Goal: Check status: Check status

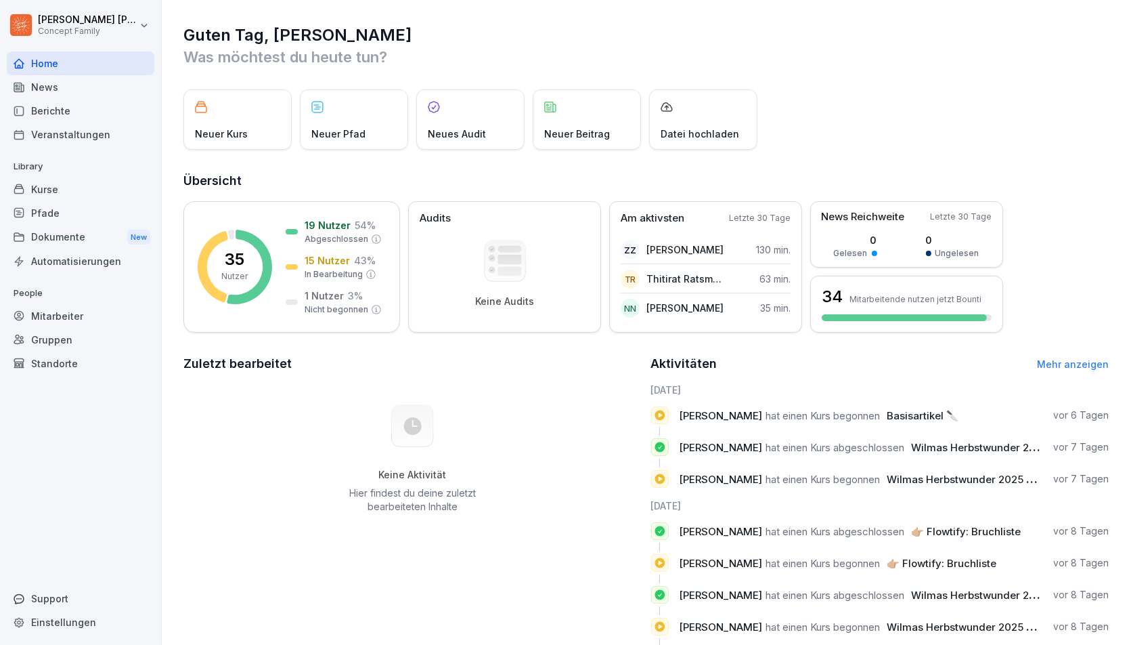
scroll to position [57, 0]
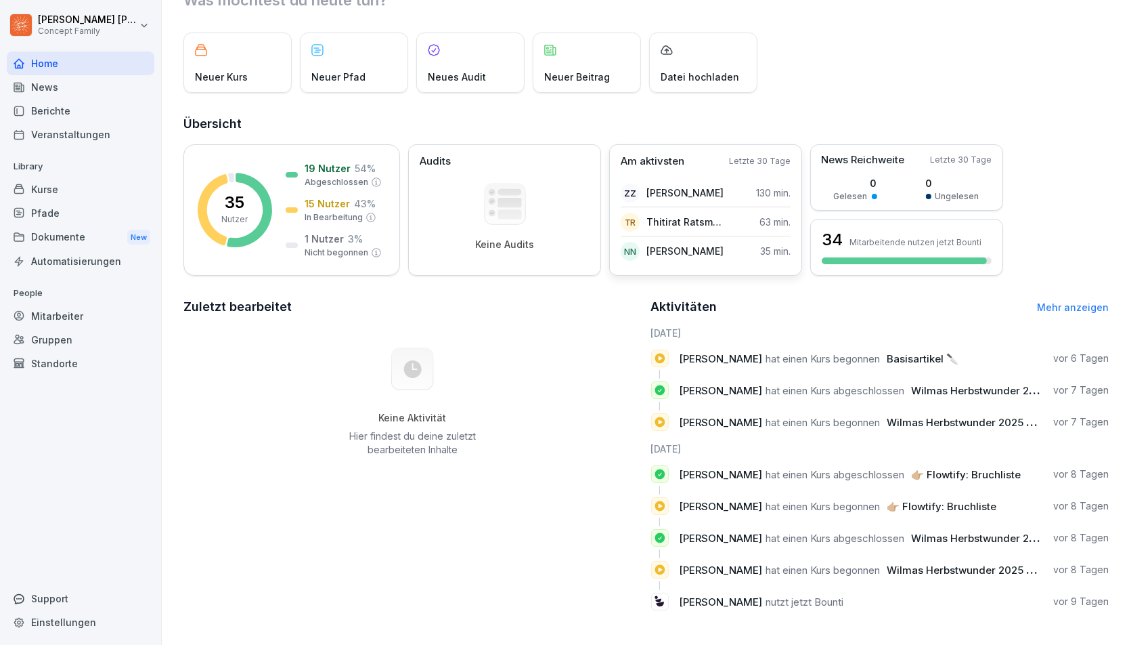
click at [689, 196] on p "[PERSON_NAME]" at bounding box center [685, 193] width 77 height 14
click at [63, 104] on div "Berichte" at bounding box center [81, 111] width 148 height 24
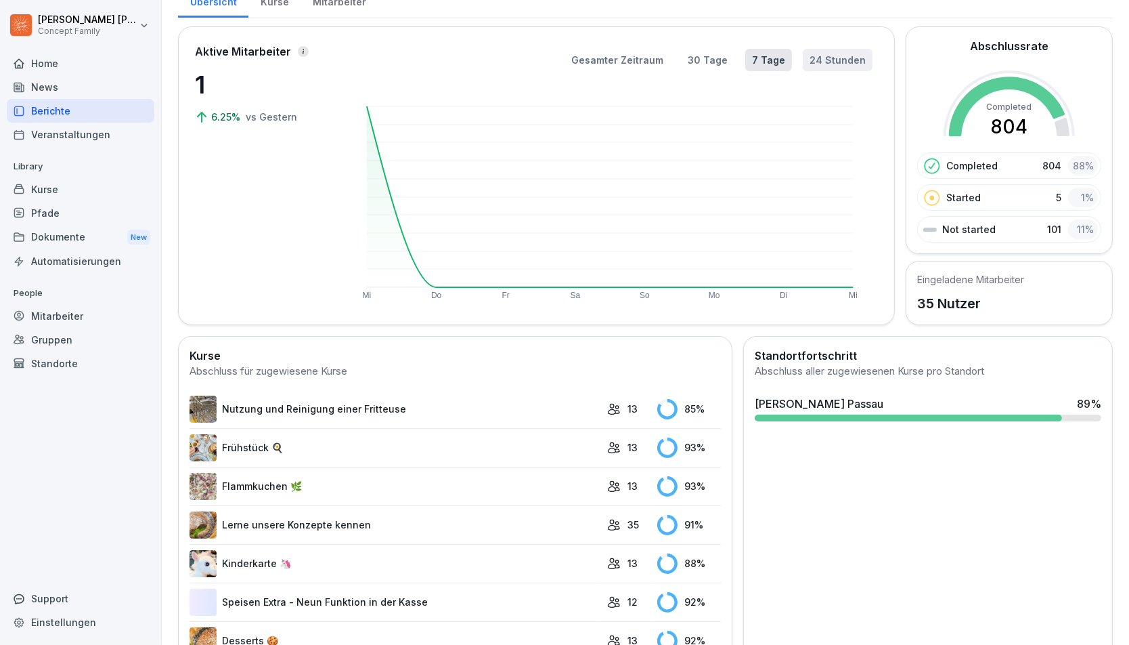
click at [827, 53] on button "24 Stunden" at bounding box center [838, 60] width 70 height 22
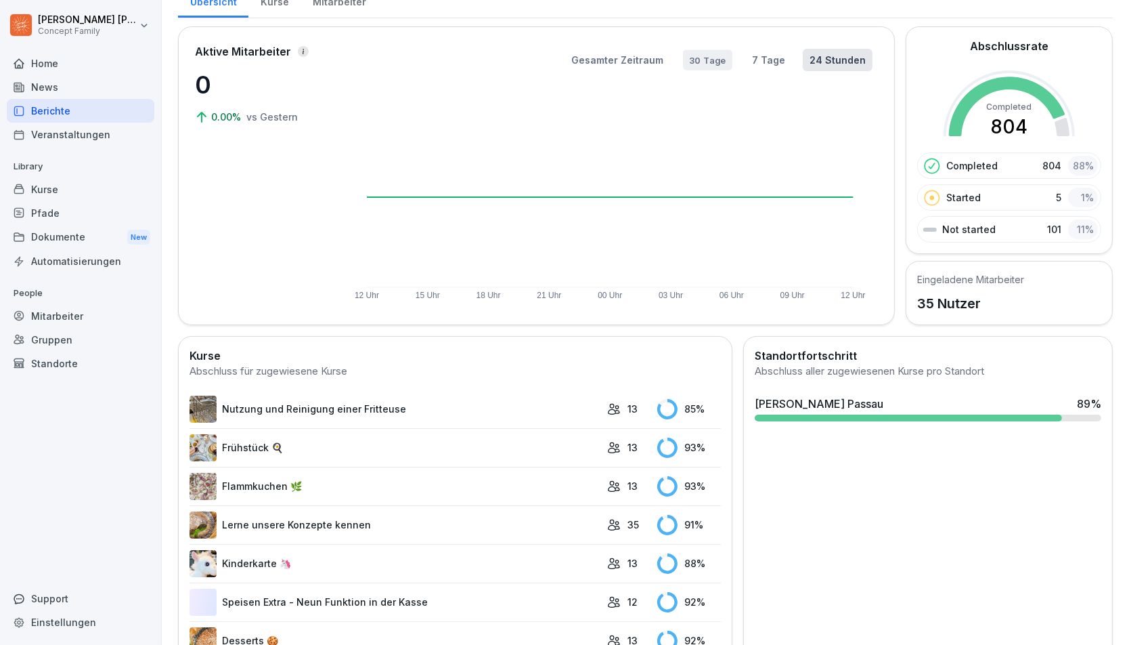
click at [706, 58] on button "30 Tage" at bounding box center [707, 59] width 49 height 21
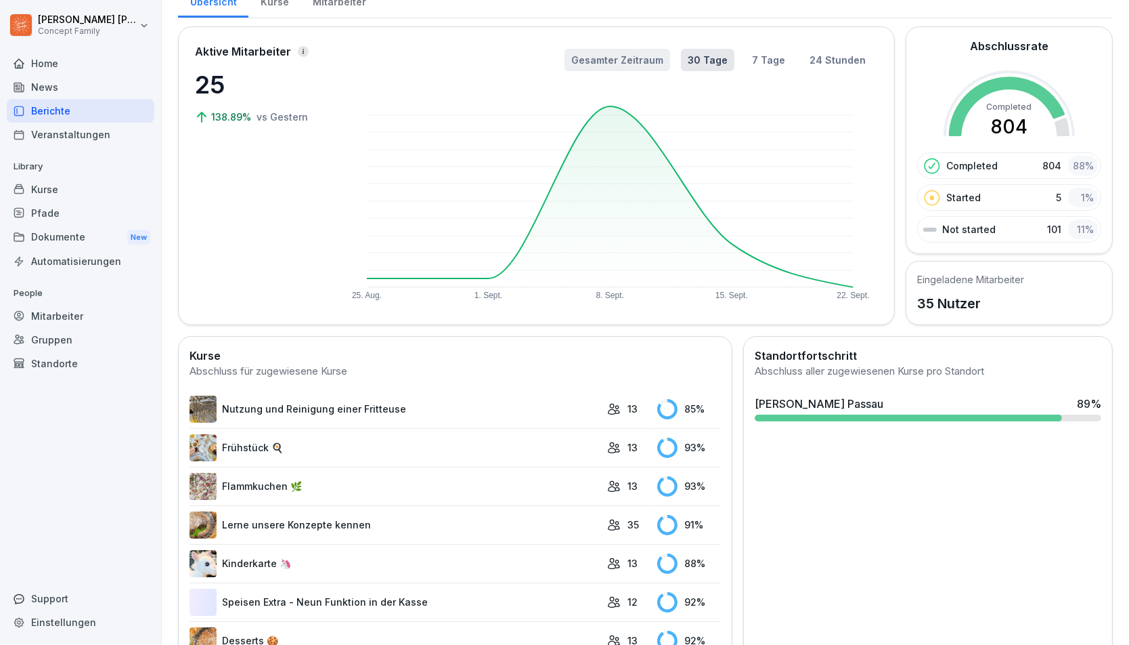
click at [633, 51] on button "Gesamter Zeitraum" at bounding box center [618, 60] width 106 height 22
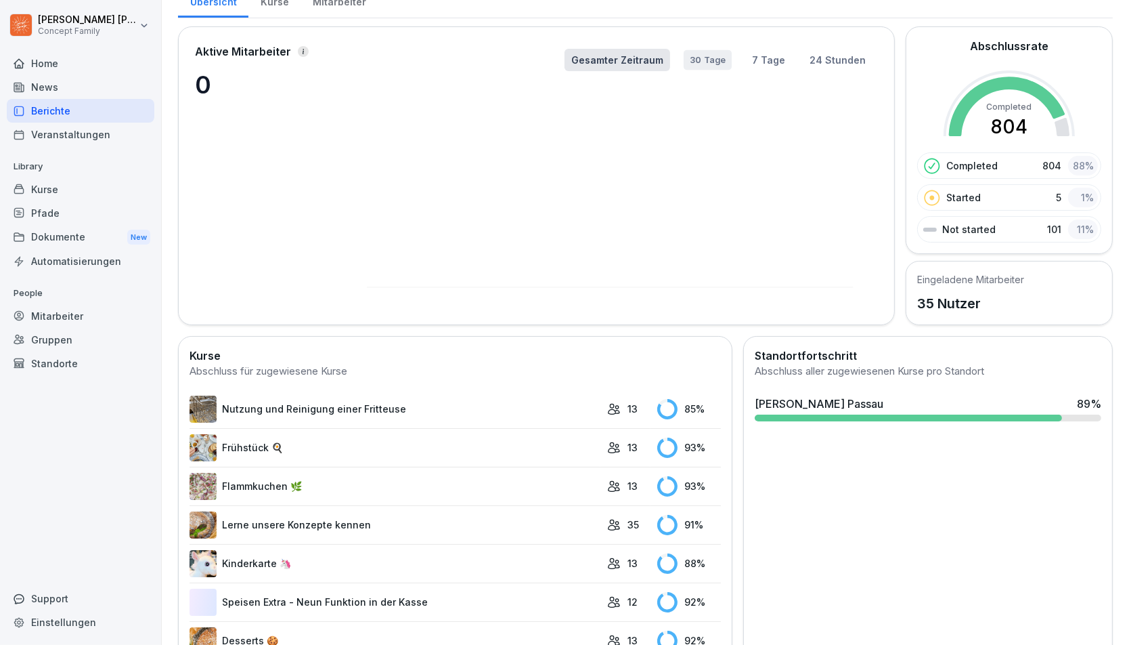
click at [709, 50] on button "30 Tage" at bounding box center [708, 60] width 49 height 20
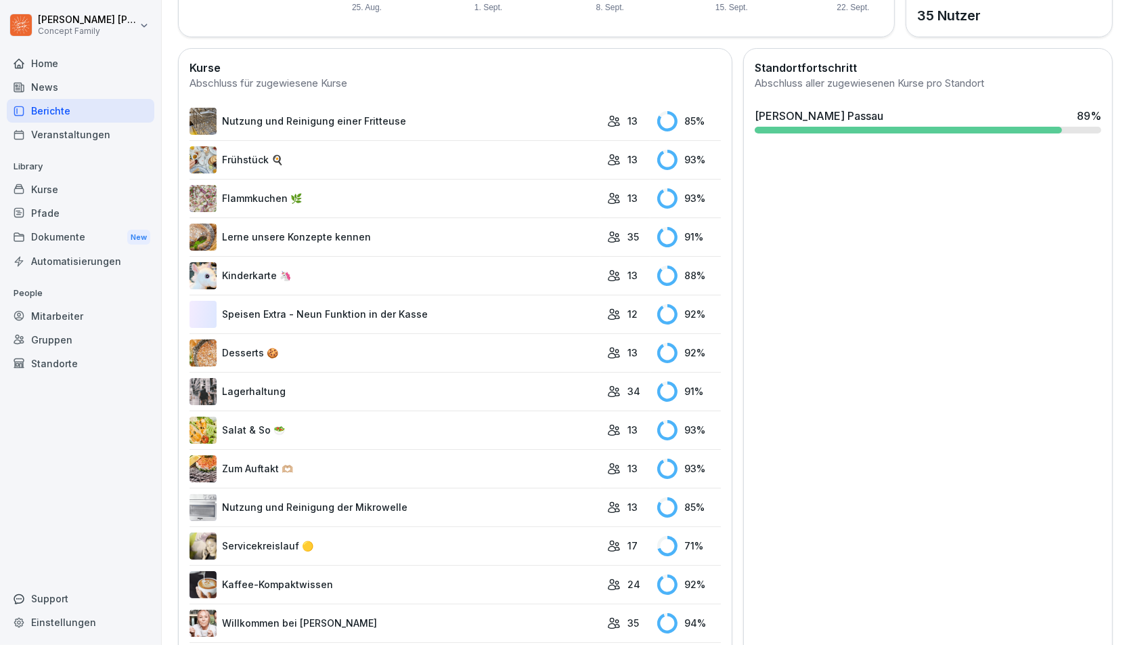
scroll to position [345, 0]
click at [857, 116] on div "[PERSON_NAME] Passau" at bounding box center [819, 115] width 129 height 16
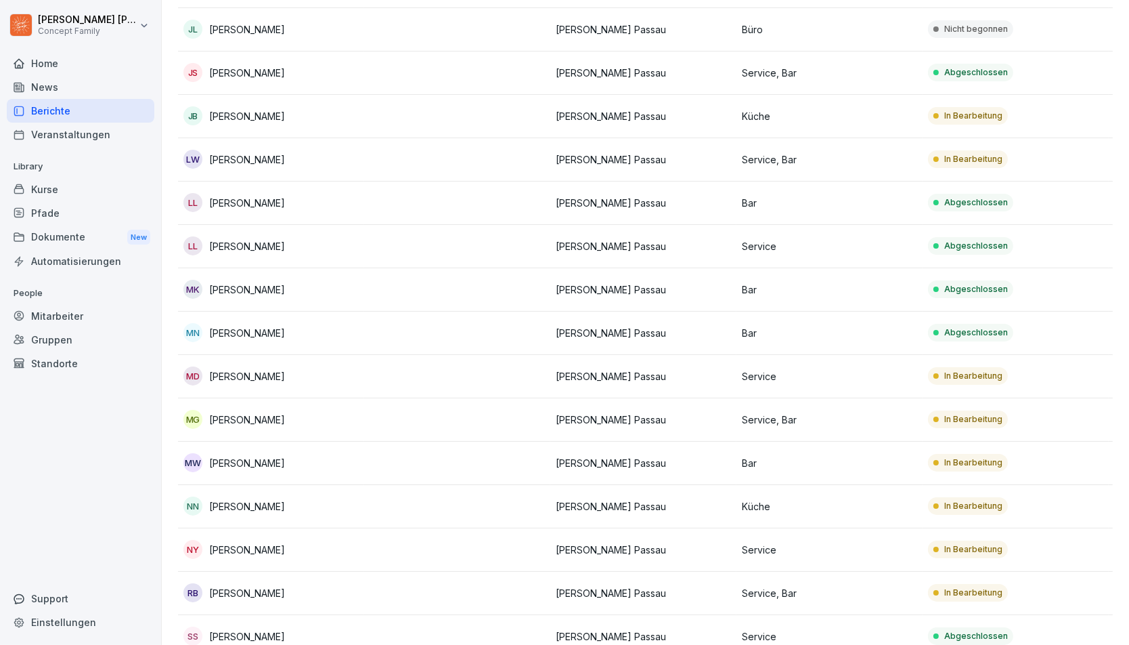
click at [597, 168] on td "[PERSON_NAME] Passau" at bounding box center [643, 159] width 186 height 43
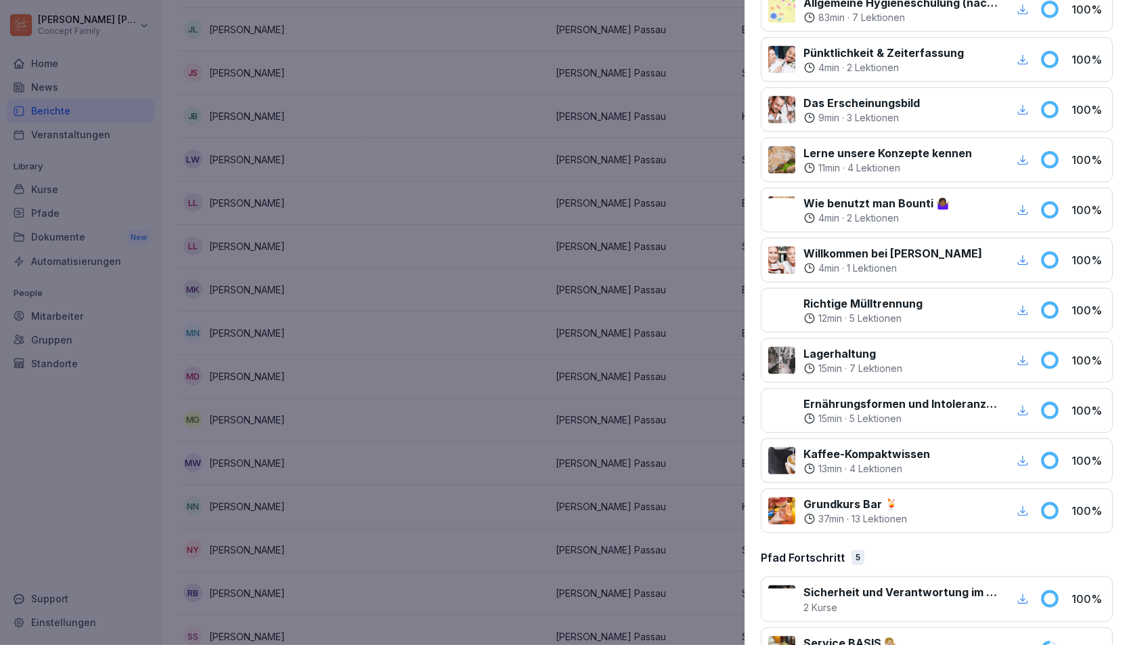
scroll to position [1425, 0]
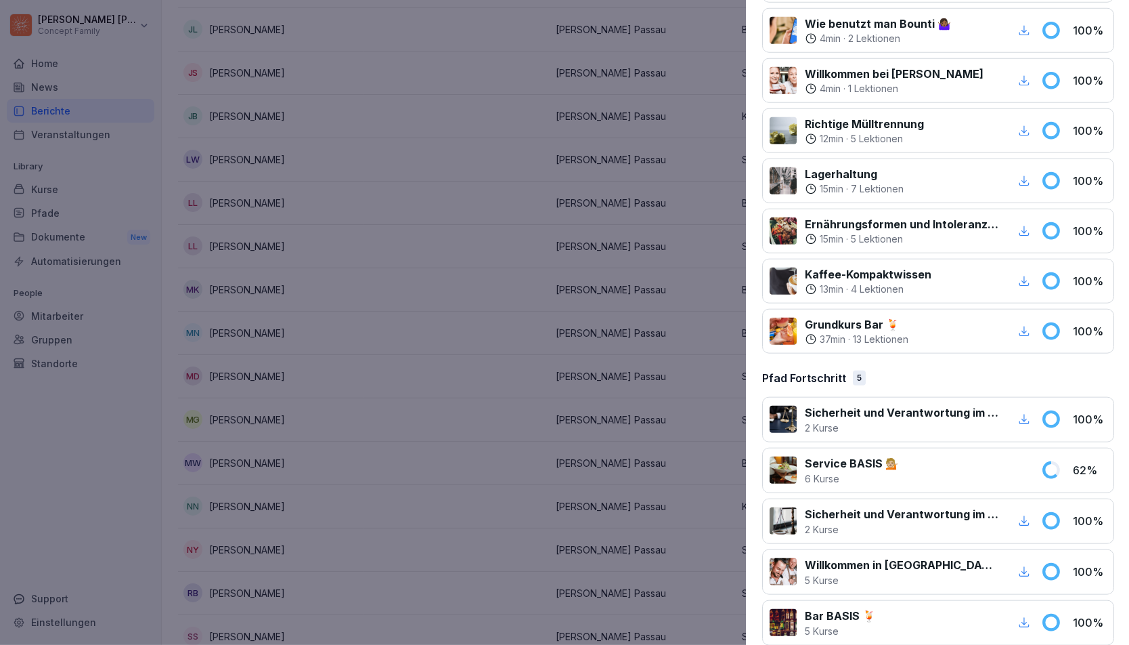
click at [460, 418] on div at bounding box center [564, 322] width 1129 height 645
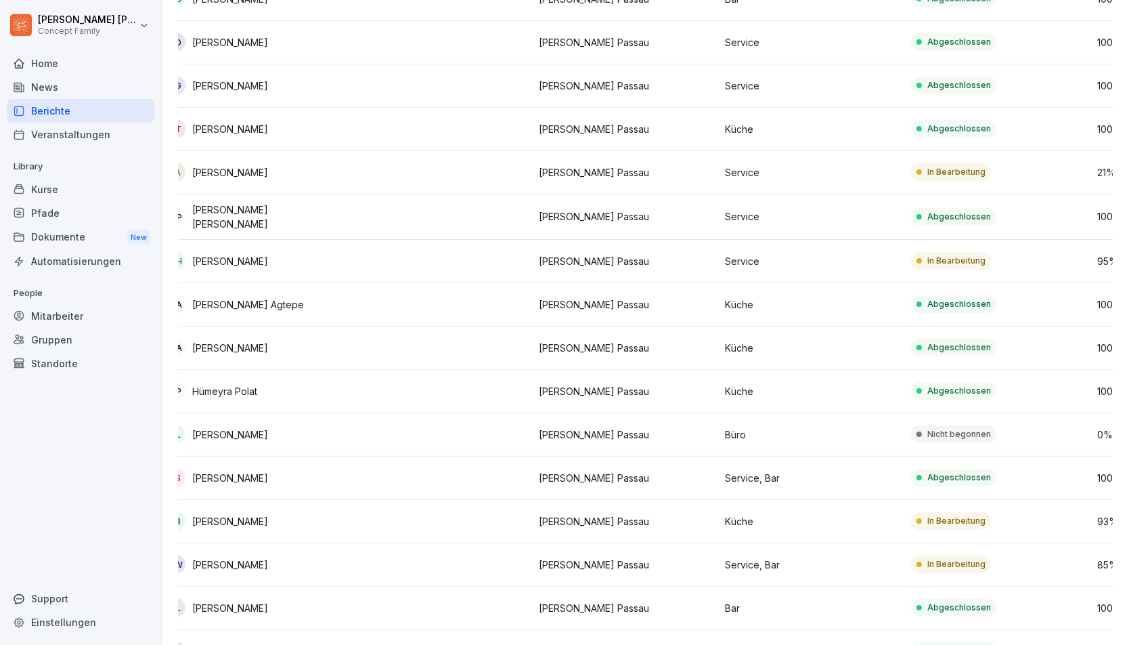
scroll to position [0, 0]
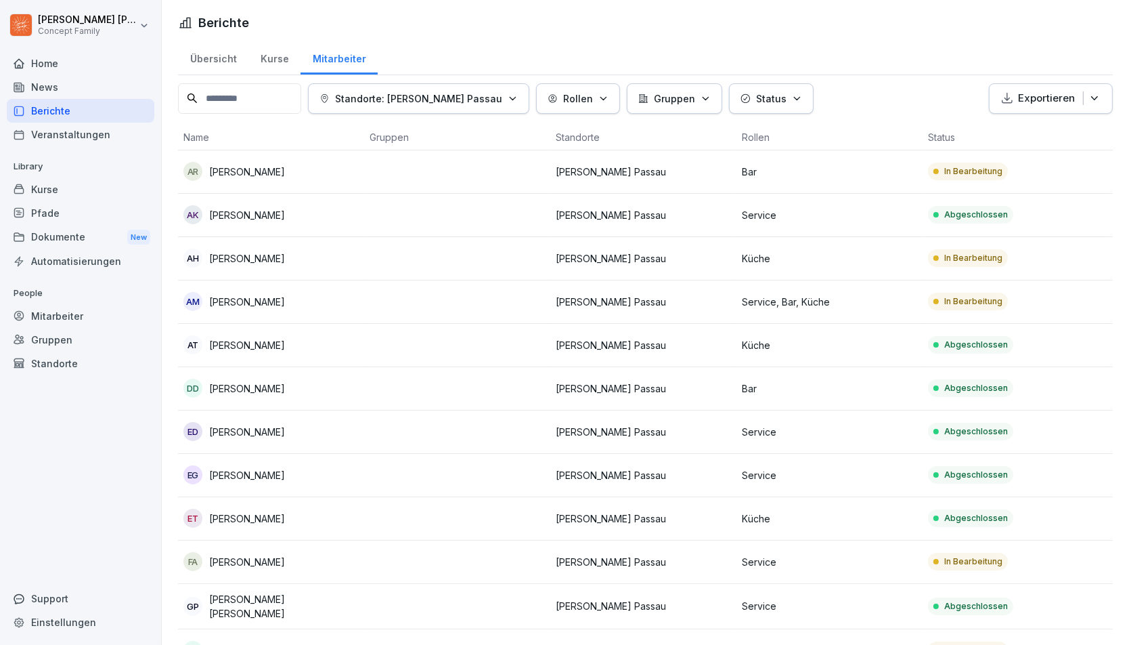
click at [414, 213] on td at bounding box center [457, 215] width 186 height 43
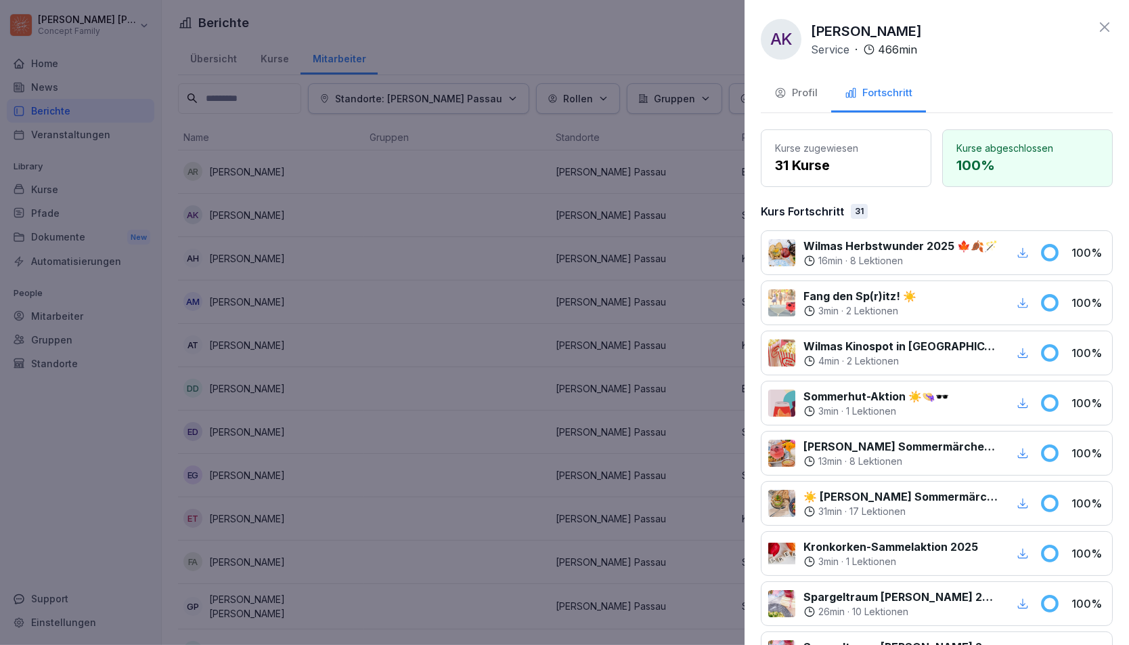
click at [362, 334] on div at bounding box center [564, 322] width 1129 height 645
